Goal: Find specific fact

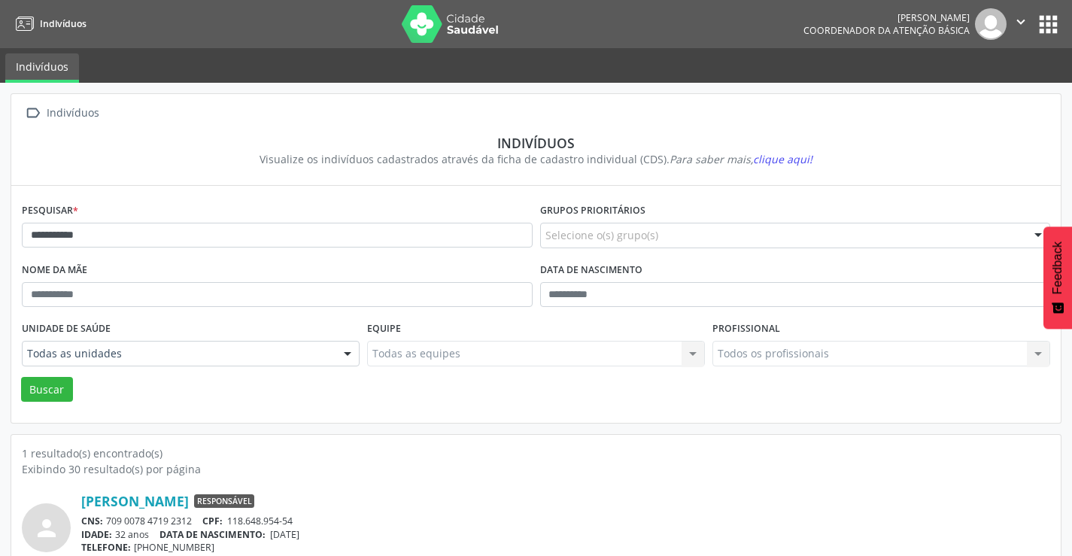
click at [1038, 29] on button "apps" at bounding box center [1048, 24] width 26 height 26
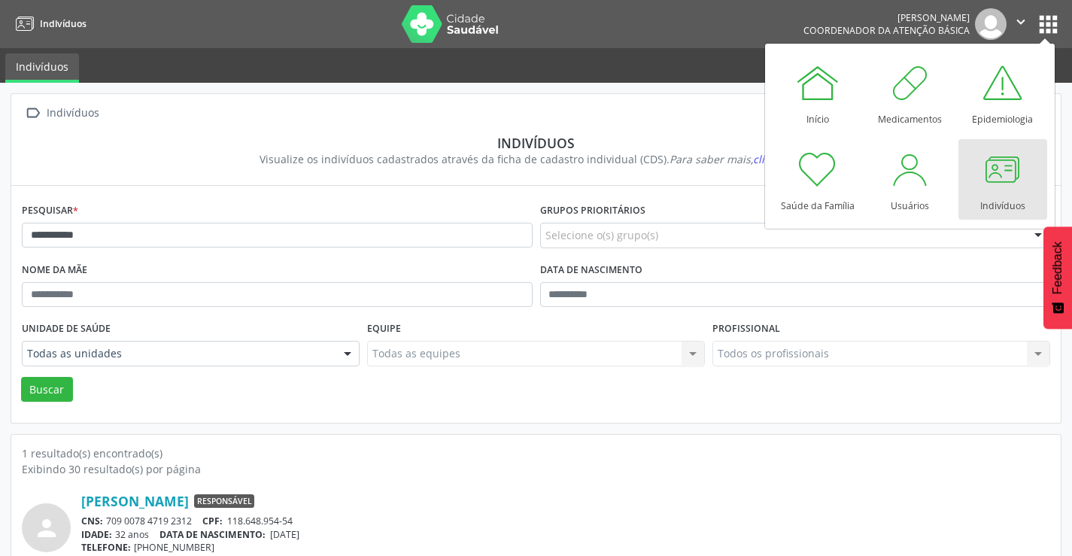
click at [1001, 174] on div at bounding box center [1002, 169] width 45 height 45
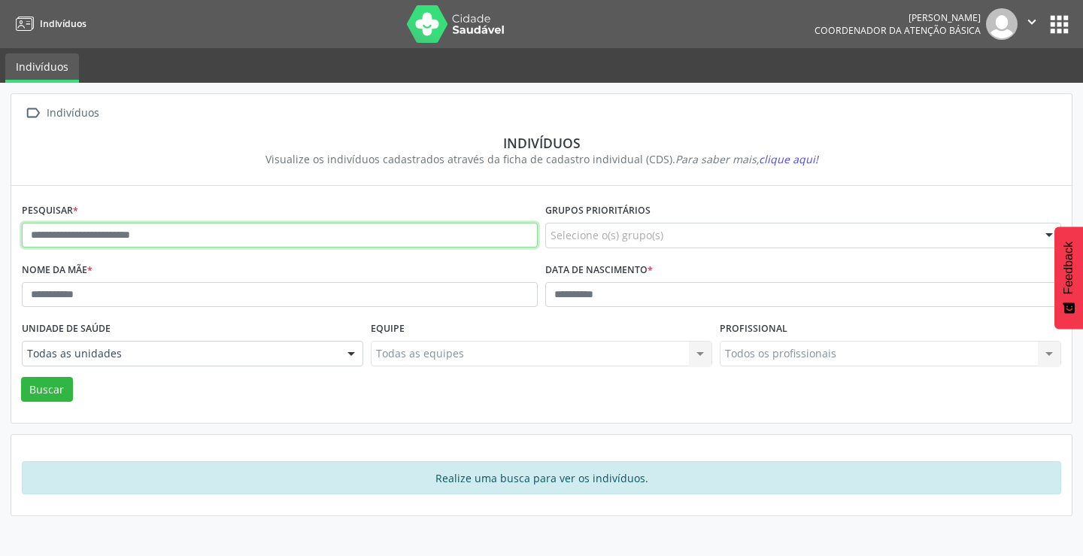
click at [63, 232] on input "text" at bounding box center [280, 236] width 516 height 26
type input "*********"
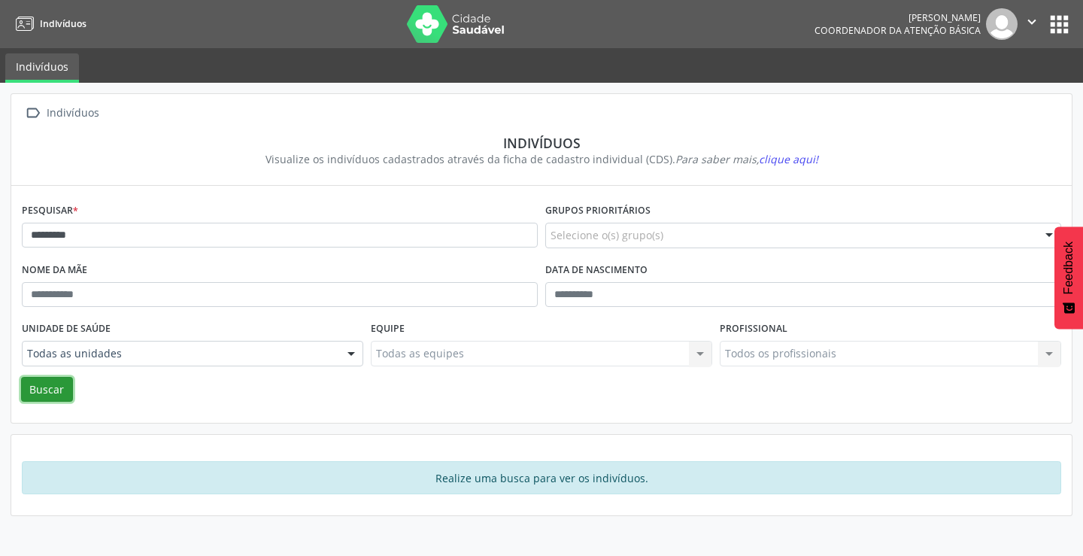
click at [45, 382] on button "Buscar" at bounding box center [47, 390] width 52 height 26
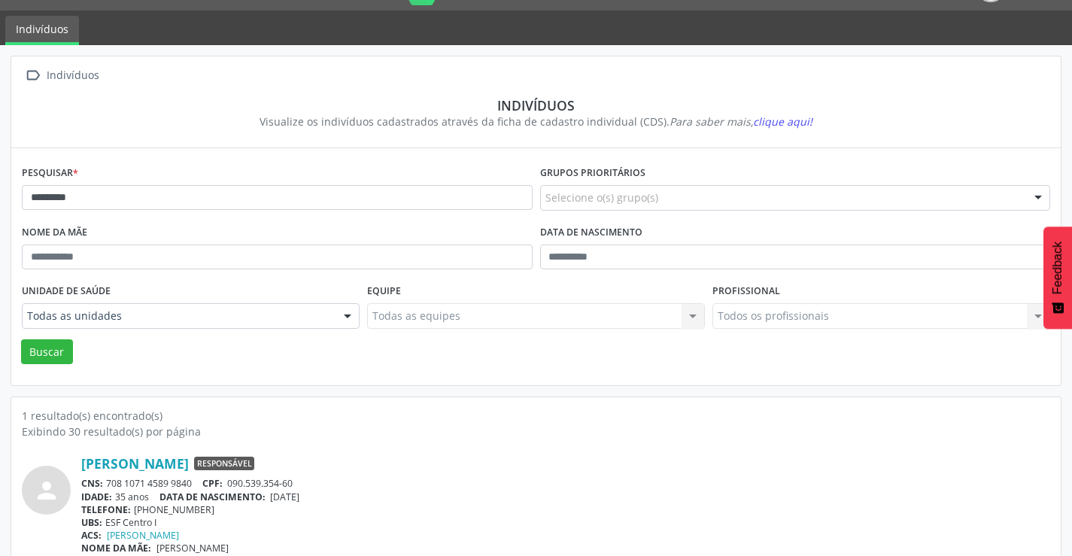
scroll to position [58, 0]
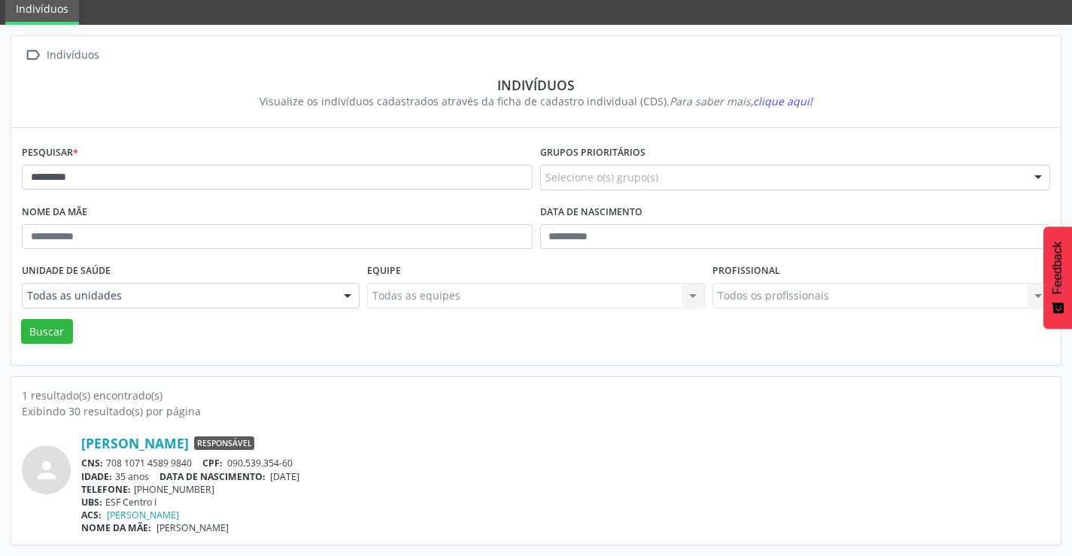
click at [228, 456] on div "CNS: 708 1071 4589 9840 CPF: 090.539.354-60" at bounding box center [565, 462] width 969 height 13
drag, startPoint x: 229, startPoint y: 458, endPoint x: 320, endPoint y: 462, distance: 91.1
click at [320, 462] on div "CNS: 708 1071 4589 9840 CPF: 090.539.354-60" at bounding box center [565, 462] width 969 height 13
copy div "090.539.354-60"
click at [389, 491] on div "TELEFONE: [PHONE_NUMBER]" at bounding box center [565, 489] width 969 height 13
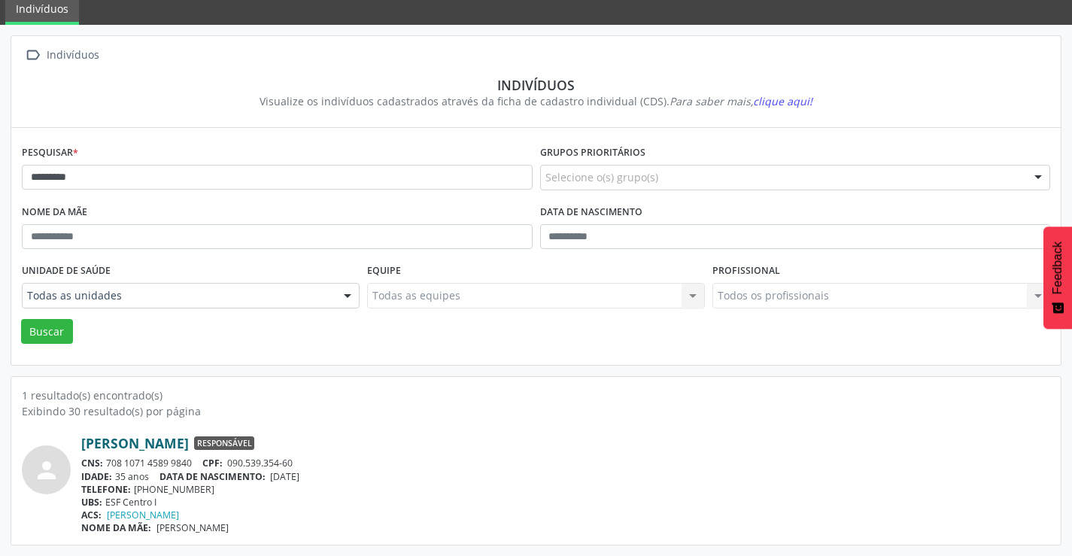
click at [89, 445] on link "[PERSON_NAME]" at bounding box center [135, 443] width 108 height 17
